Goal: Use online tool/utility: Utilize a website feature to perform a specific function

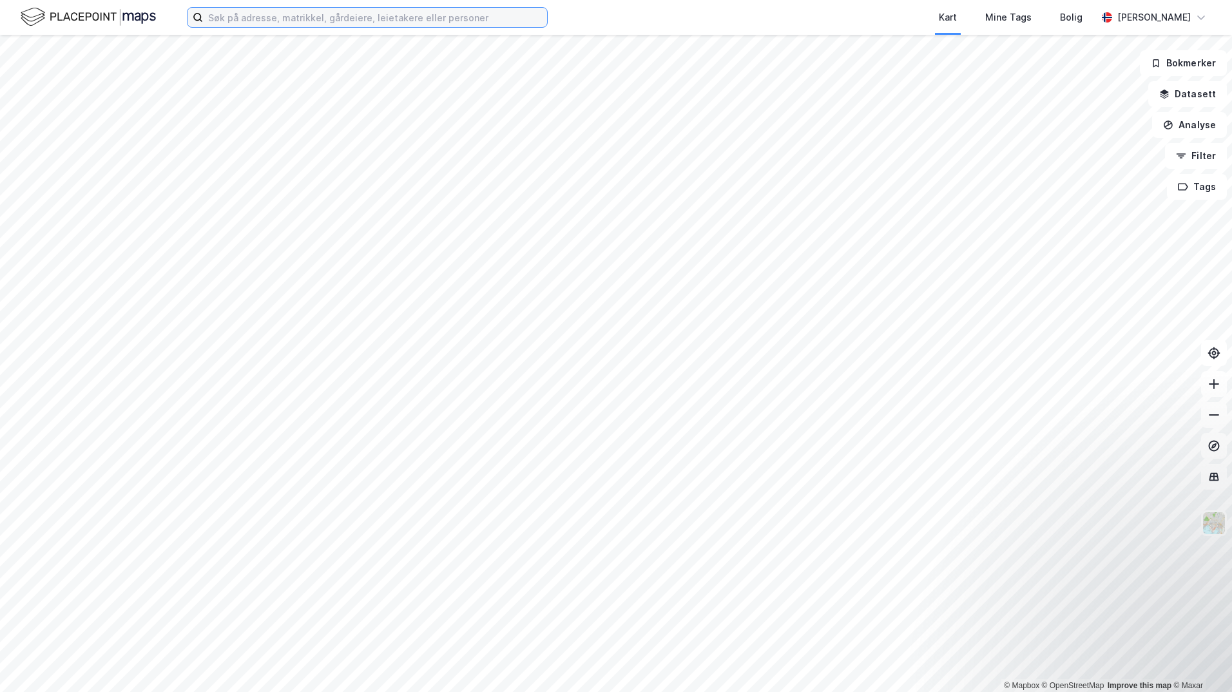
click at [358, 21] on input at bounding box center [375, 17] width 344 height 19
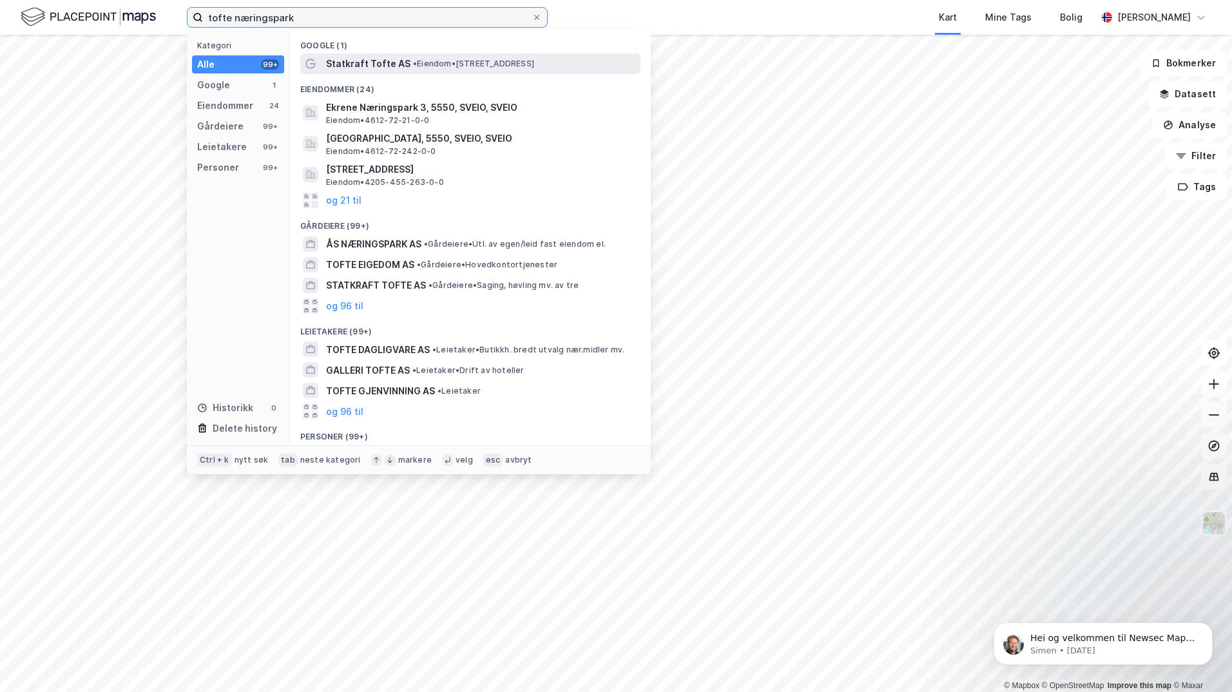
type input "tofte næringspark"
click at [413, 61] on span "•" at bounding box center [415, 64] width 4 height 10
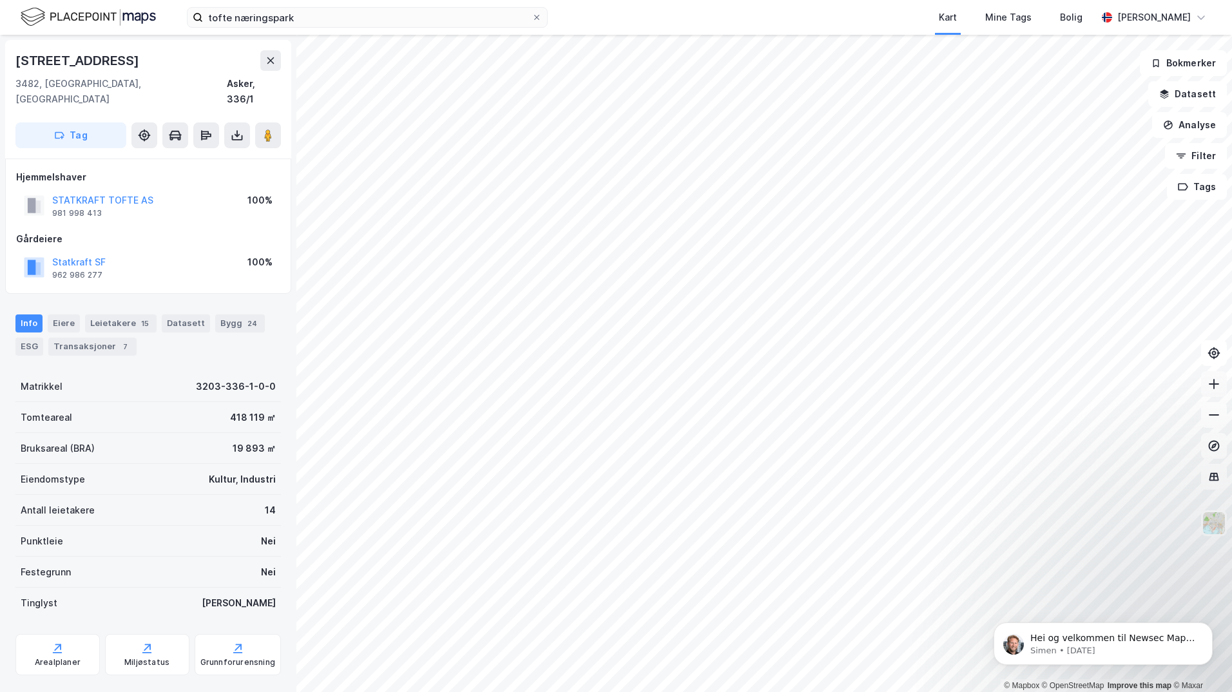
click at [1216, 381] on icon at bounding box center [1213, 384] width 13 height 13
click at [1212, 385] on icon at bounding box center [1213, 384] width 13 height 13
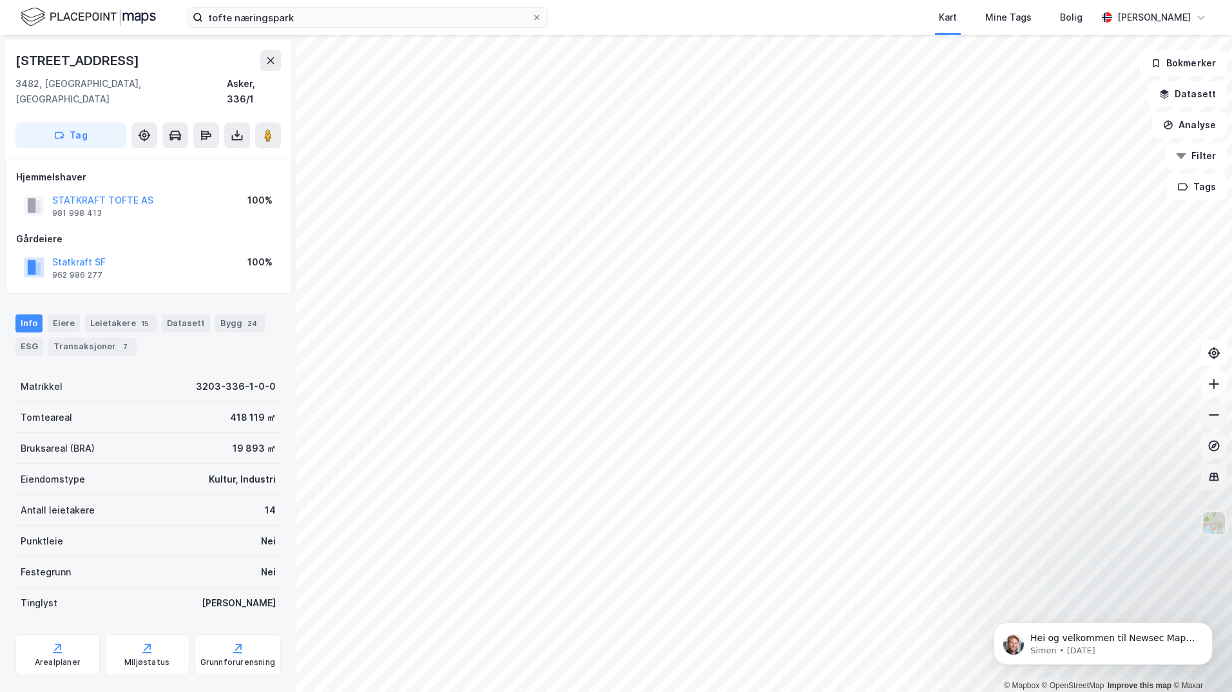
click at [1213, 416] on icon at bounding box center [1213, 414] width 13 height 13
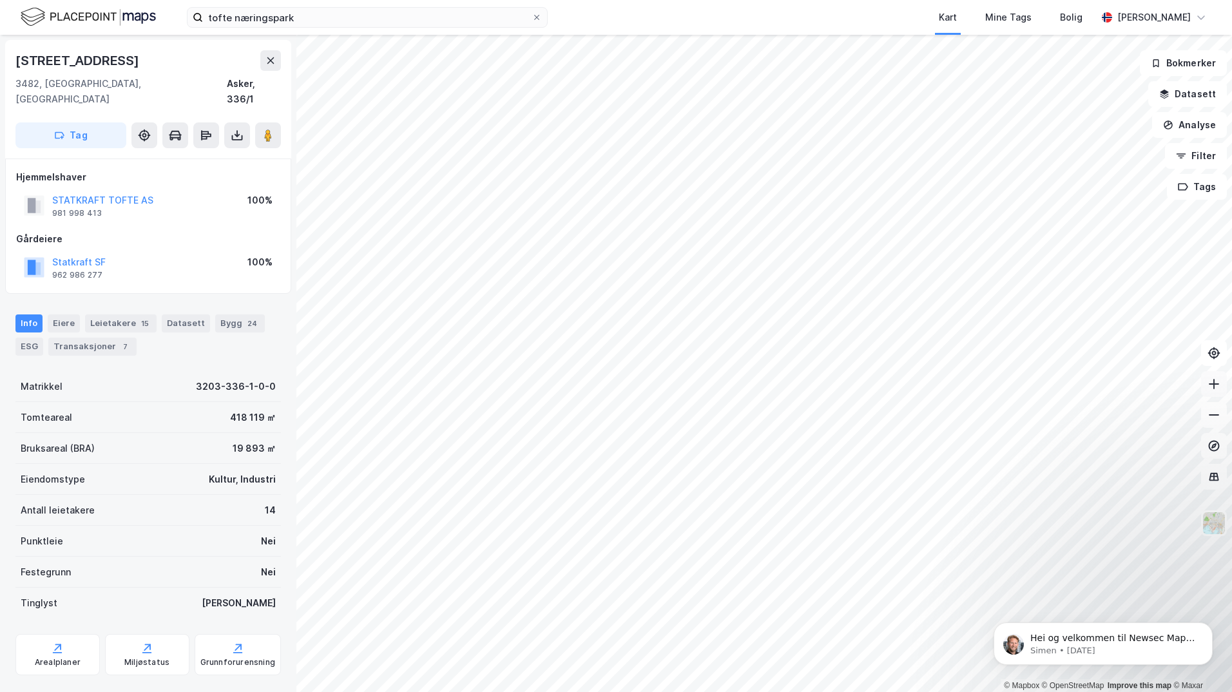
click at [1218, 386] on icon at bounding box center [1213, 384] width 13 height 13
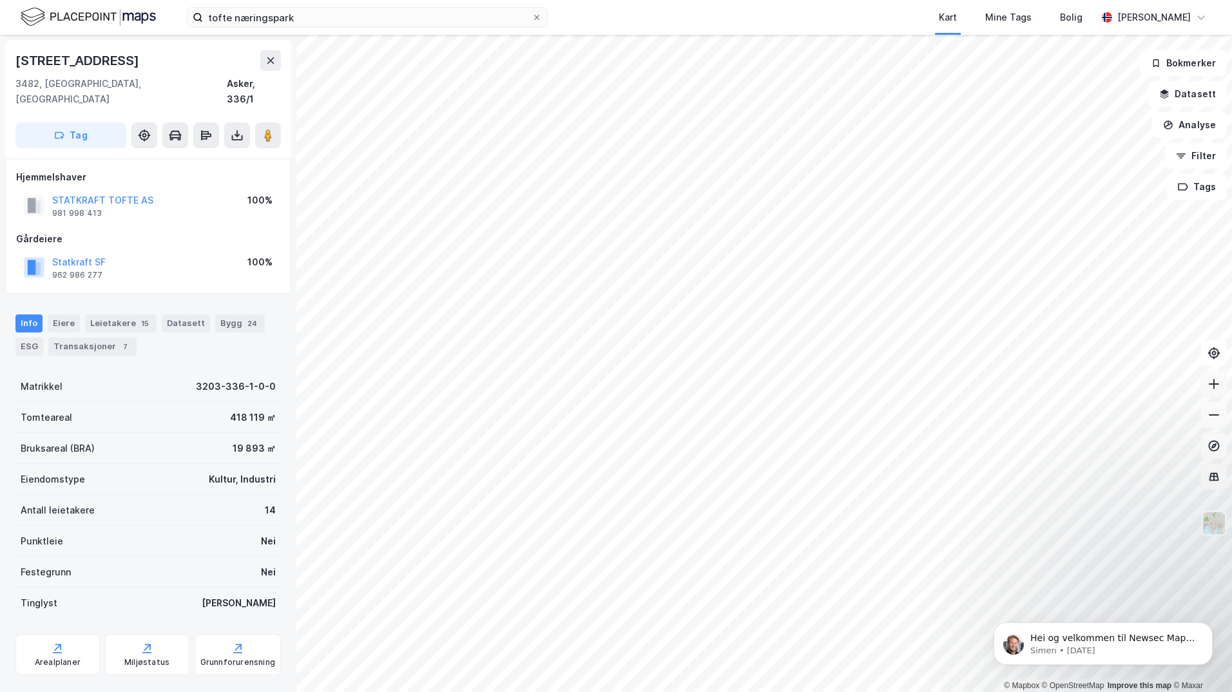
click at [1218, 386] on icon at bounding box center [1213, 384] width 13 height 13
click at [1216, 418] on icon at bounding box center [1213, 414] width 13 height 13
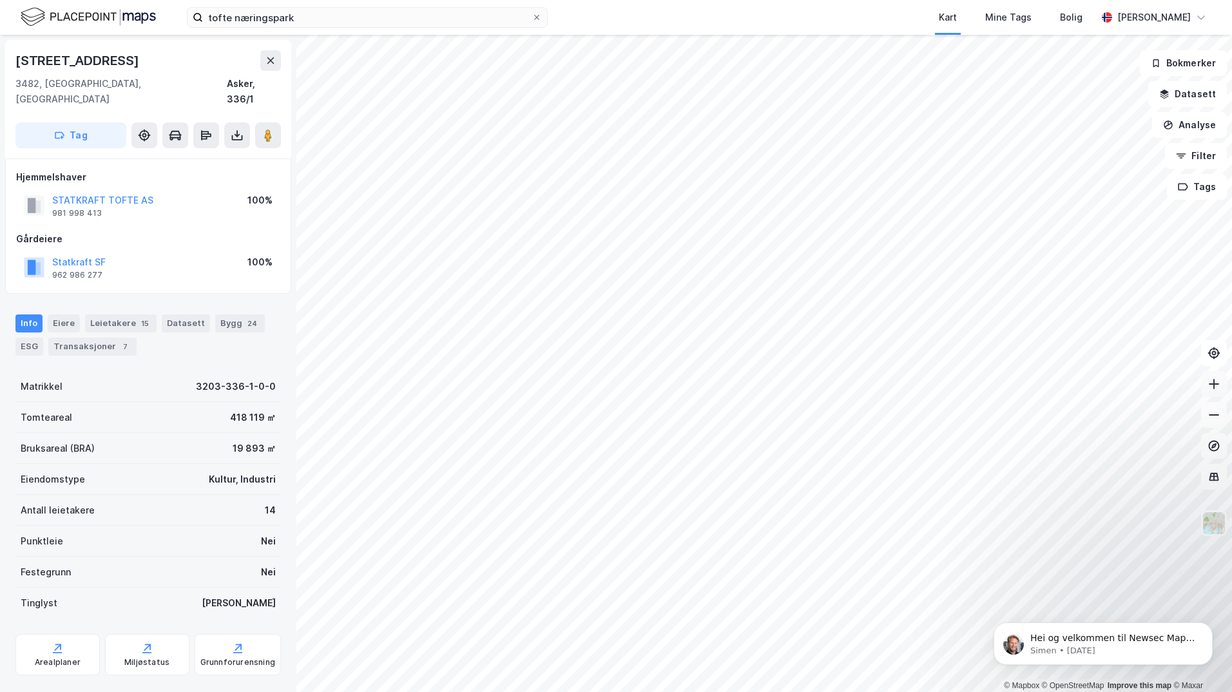
click at [1215, 381] on icon at bounding box center [1213, 384] width 13 height 13
click at [1222, 420] on button at bounding box center [1214, 415] width 26 height 26
click at [1221, 421] on button at bounding box center [1214, 415] width 26 height 26
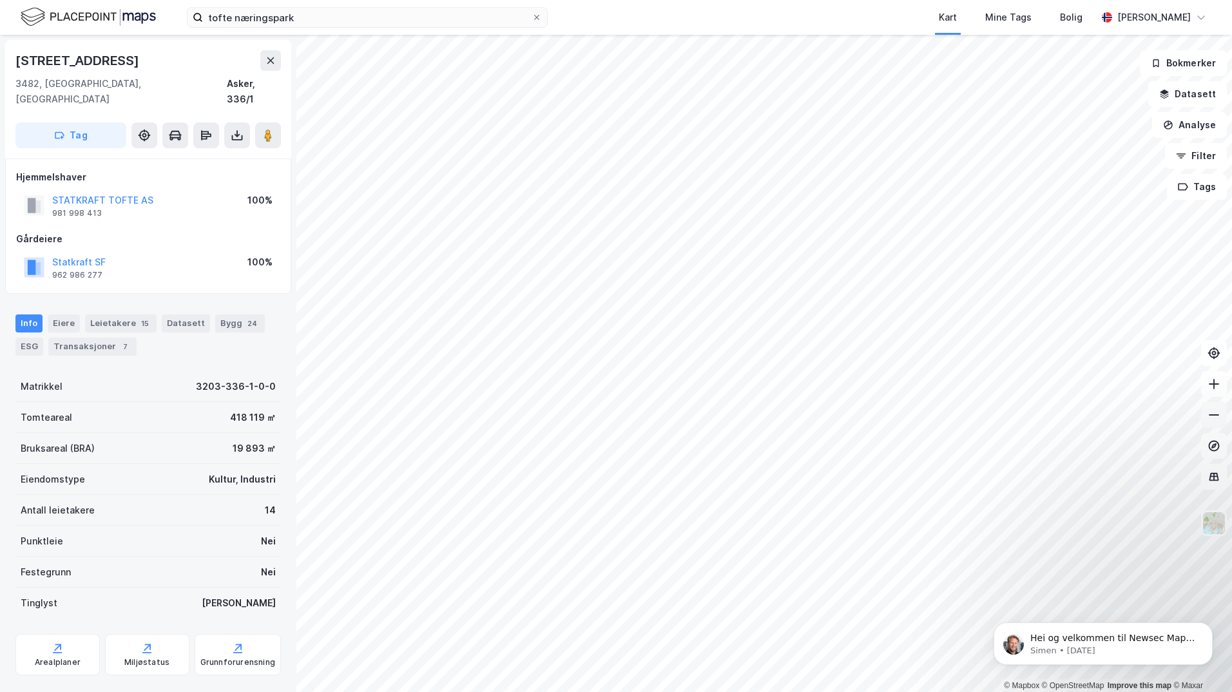
click at [1221, 421] on button at bounding box center [1214, 415] width 26 height 26
click at [336, 33] on div "tofte næringspark [GEOGRAPHIC_DATA] Tags Bolig [PERSON_NAME]" at bounding box center [616, 17] width 1232 height 35
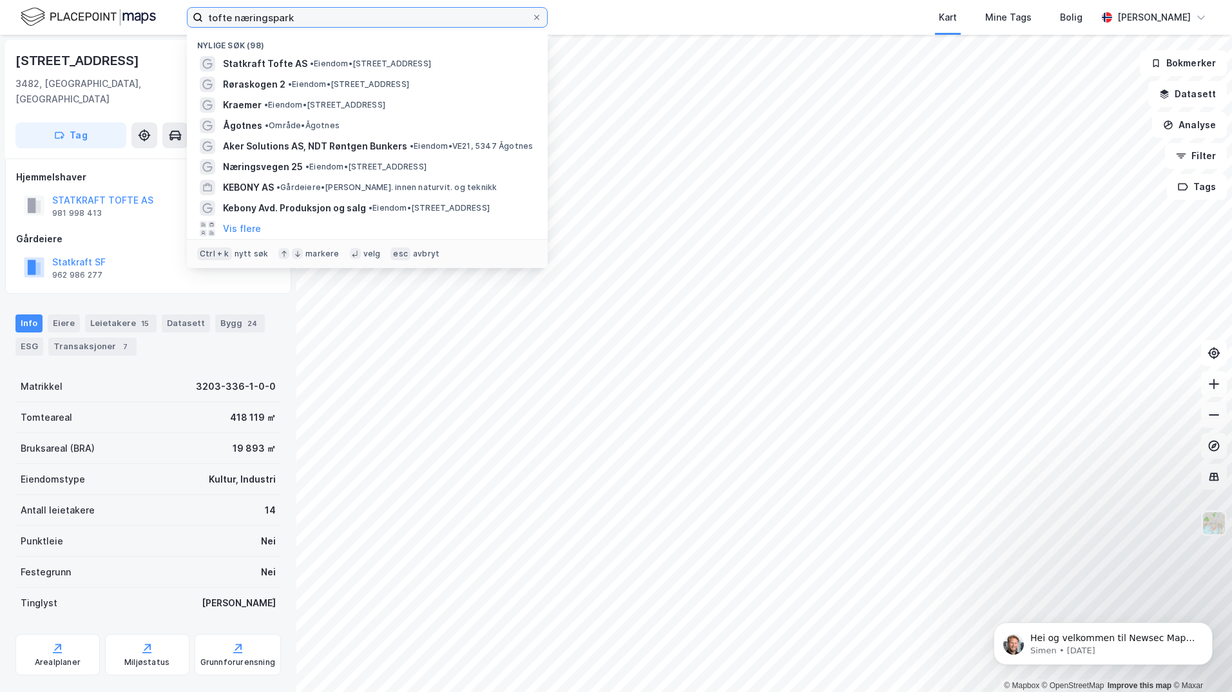
click at [319, 23] on input "tofte næringspark" at bounding box center [367, 17] width 329 height 19
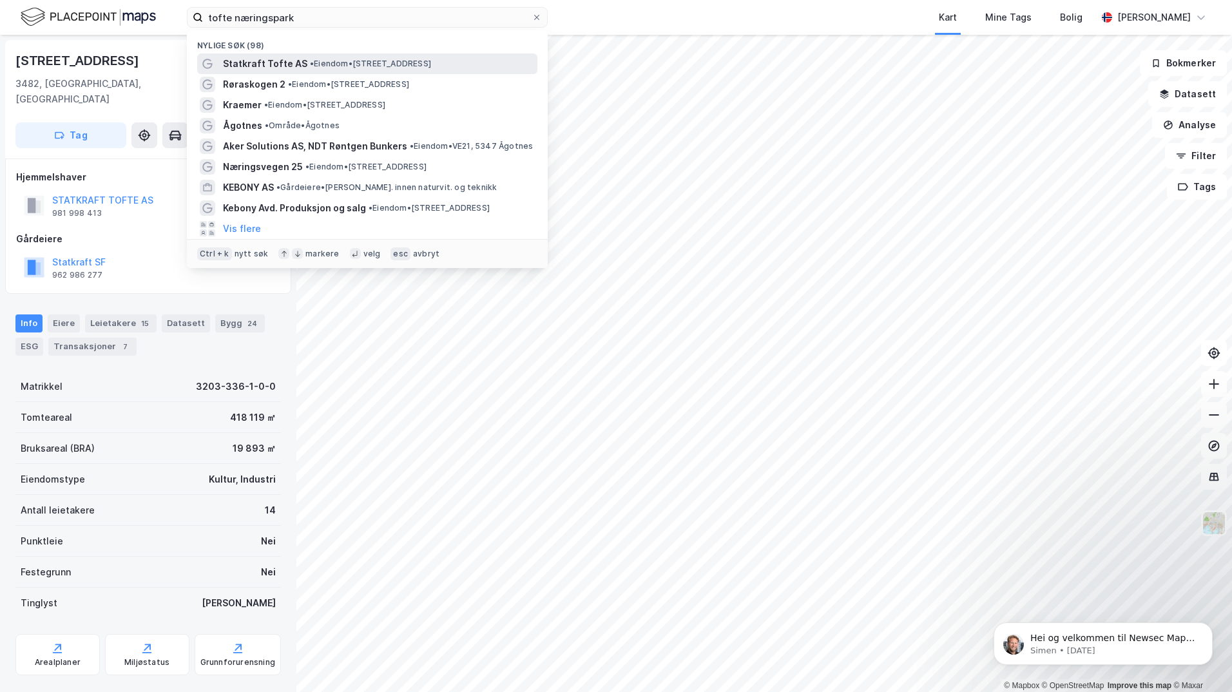
click at [303, 65] on div "Statkraft Tofte AS • Eiendom • [STREET_ADDRESS]" at bounding box center [379, 63] width 312 height 15
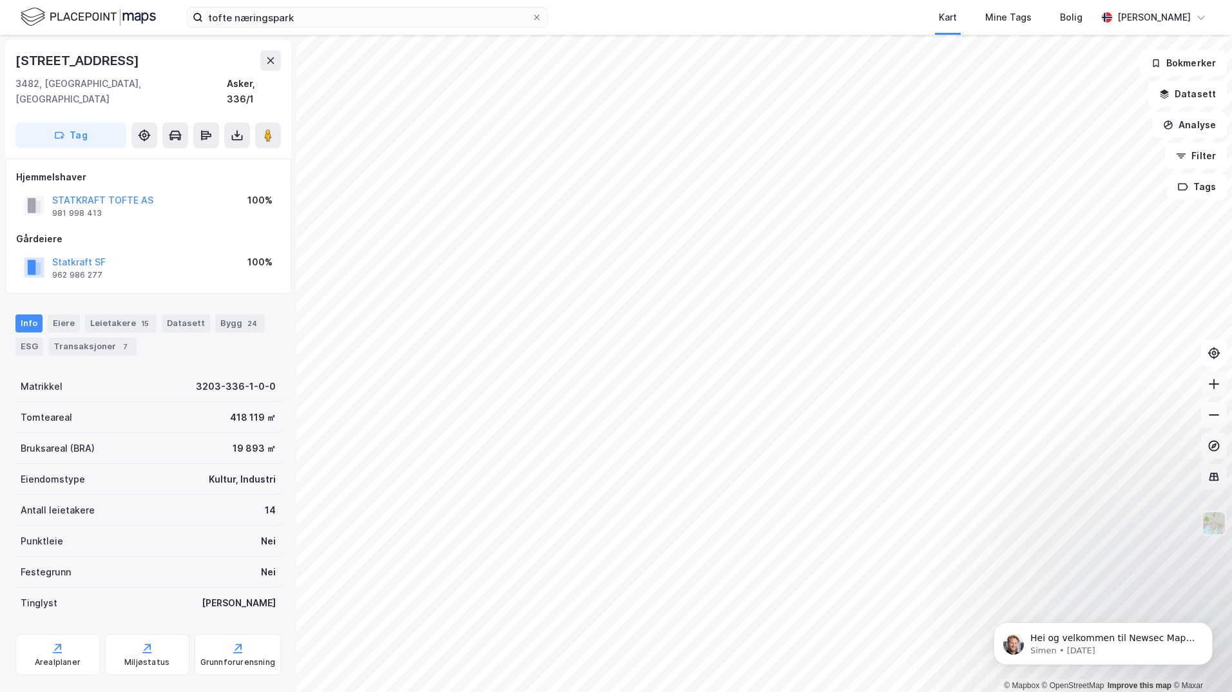
click at [1216, 389] on icon at bounding box center [1213, 384] width 13 height 13
click at [1191, 125] on button "Analyse" at bounding box center [1189, 125] width 75 height 26
click at [1057, 119] on div "Mål avstand" at bounding box center [1069, 125] width 148 height 21
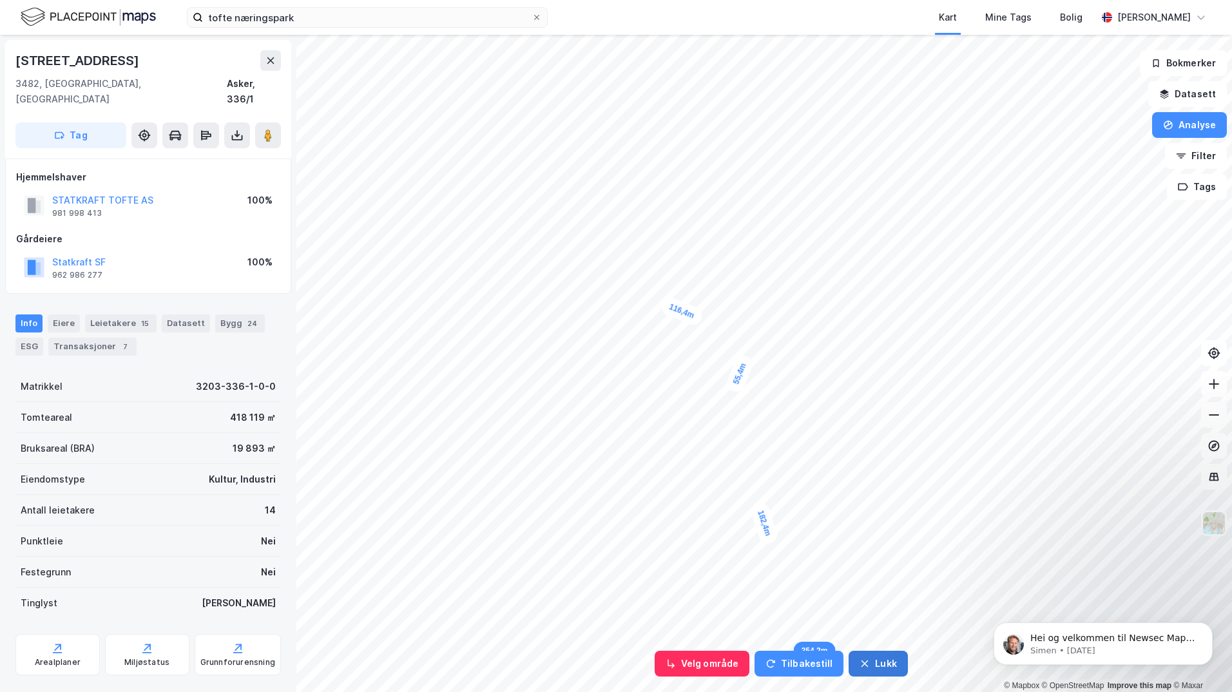
click at [798, 673] on button "Tilbakestill" at bounding box center [798, 664] width 89 height 26
click at [796, 669] on button "Tilbakestill" at bounding box center [798, 664] width 89 height 26
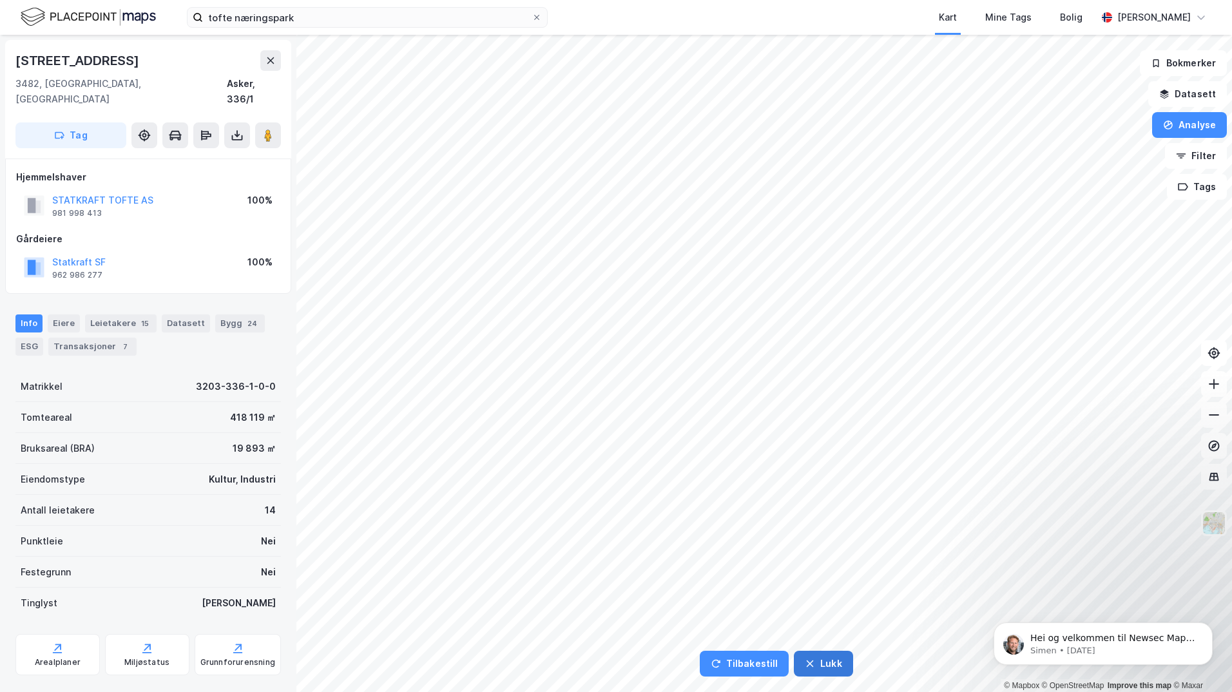
click at [822, 666] on button "Lukk" at bounding box center [823, 664] width 59 height 26
